Goal: Information Seeking & Learning: Compare options

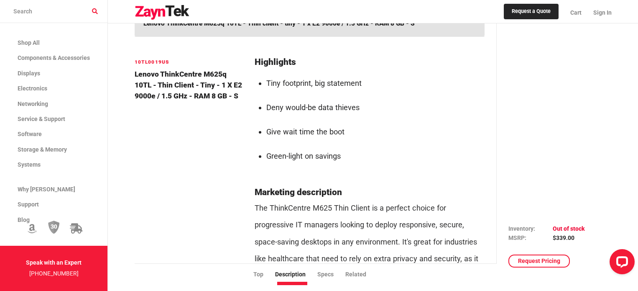
scroll to position [293, 0]
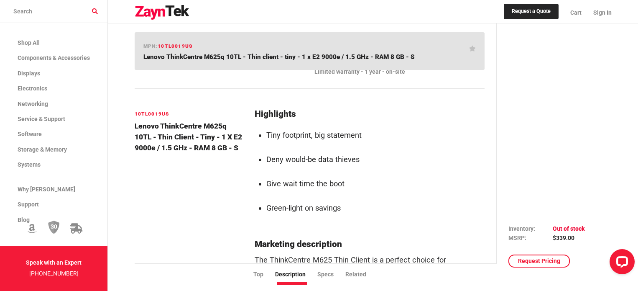
click at [41, 11] on input "search products" at bounding box center [53, 11] width 107 height 23
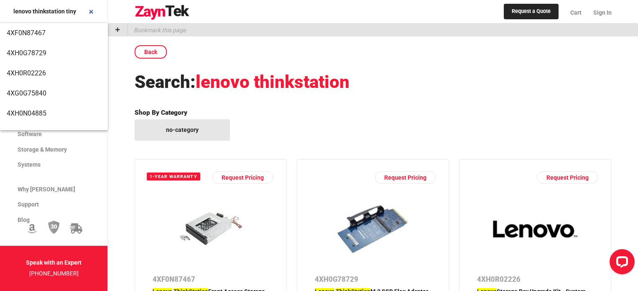
type input "lenovo thinkstation tiny"
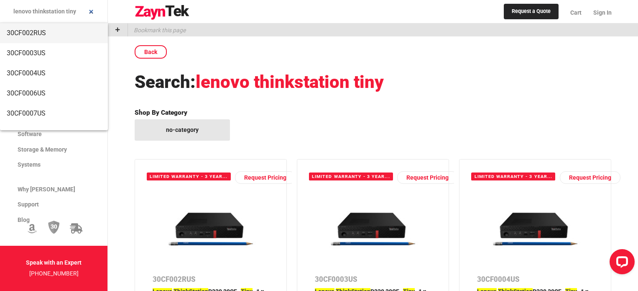
click at [25, 30] on span "30CF002RUS" at bounding box center [54, 33] width 94 height 20
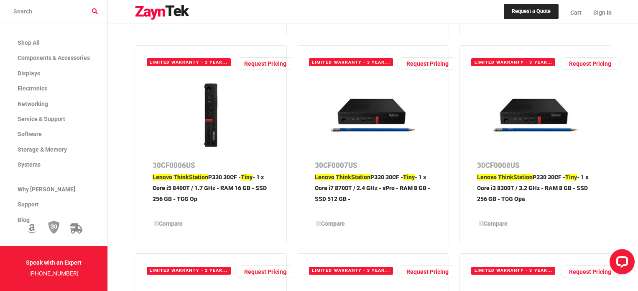
scroll to position [334, 0]
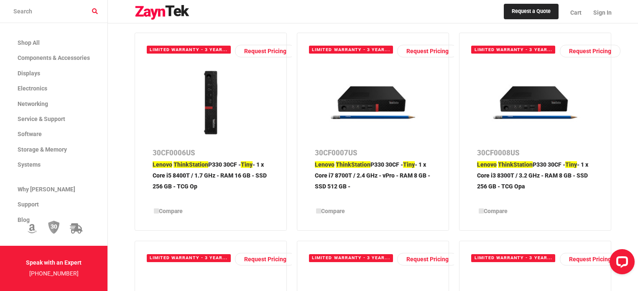
click at [360, 165] on span "ThinkStation" at bounding box center [353, 164] width 35 height 7
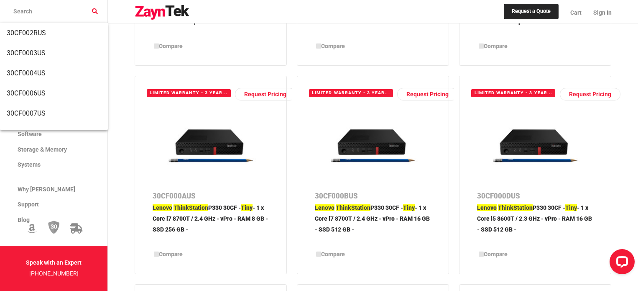
scroll to position [502, 0]
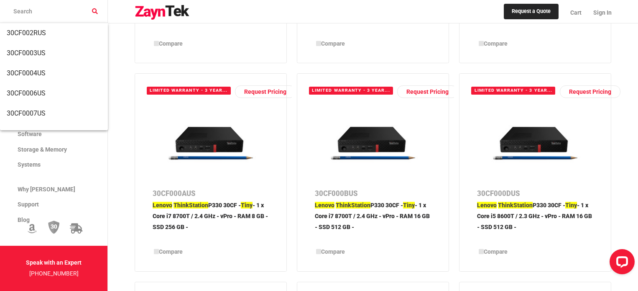
click at [210, 136] on img at bounding box center [211, 143] width 94 height 70
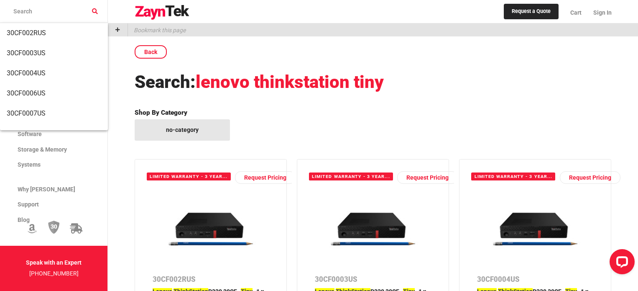
click at [373, 222] on img at bounding box center [373, 229] width 94 height 70
click at [546, 229] on img at bounding box center [535, 229] width 94 height 70
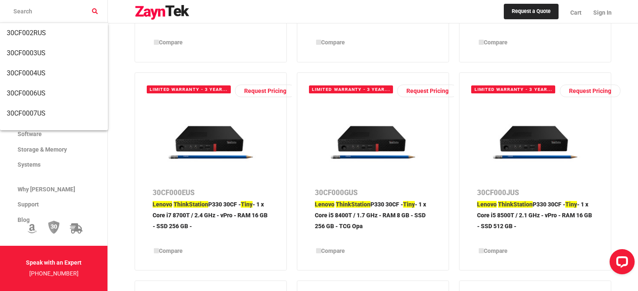
scroll to position [752, 0]
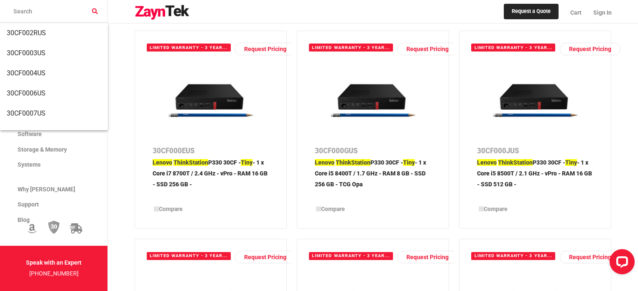
click at [193, 163] on span "ThinkStation" at bounding box center [190, 162] width 35 height 7
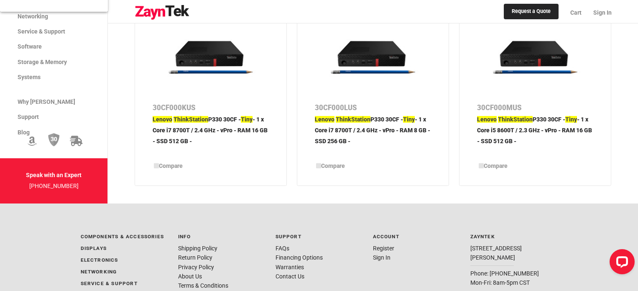
scroll to position [1045, 0]
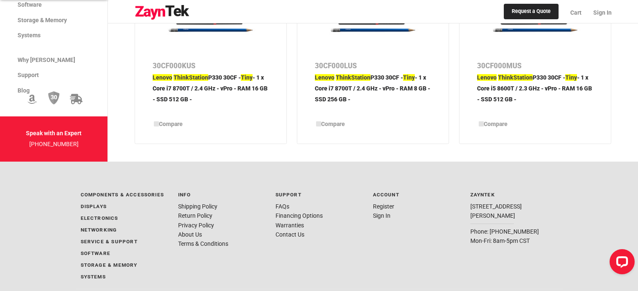
click at [354, 72] on p "Lenovo ThinkStation P330 30CF - Tiny - 1 x Core i7 8700T / 2.4 GHz - vPro - RAM…" at bounding box center [373, 92] width 116 height 41
